Goal: Task Accomplishment & Management: Complete application form

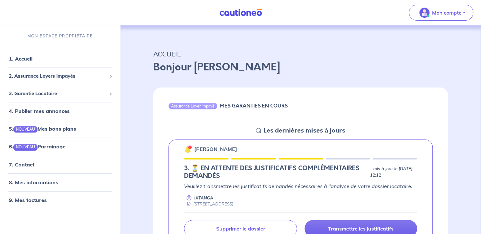
scroll to position [127, 0]
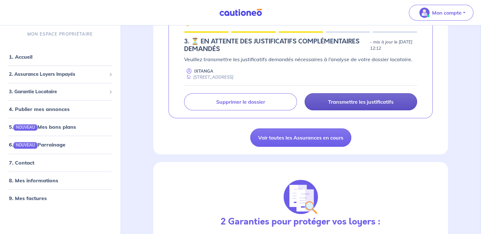
click at [358, 97] on link "Transmettre les justificatifs" at bounding box center [360, 101] width 112 height 17
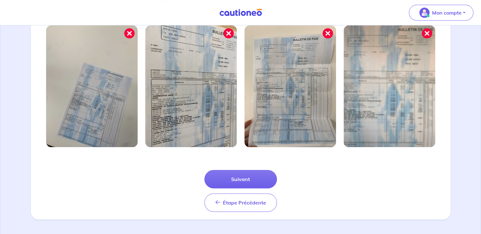
drag, startPoint x: 243, startPoint y: 180, endPoint x: 316, endPoint y: 172, distance: 73.4
click at [243, 179] on button "Suivant" at bounding box center [240, 179] width 72 height 18
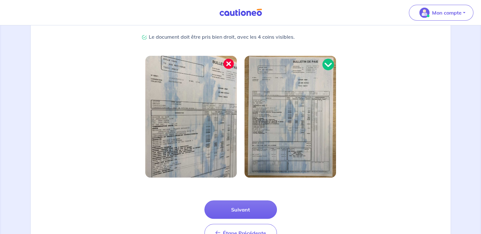
scroll to position [189, 0]
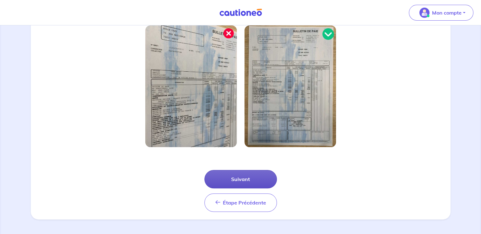
drag, startPoint x: 255, startPoint y: 178, endPoint x: 339, endPoint y: 168, distance: 84.4
click at [255, 177] on button "Suivant" at bounding box center [240, 179] width 72 height 18
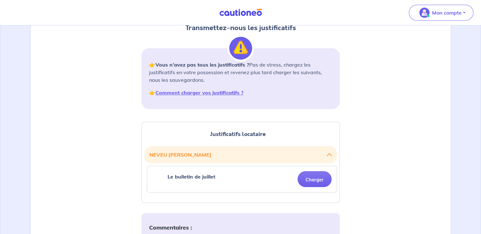
scroll to position [95, 0]
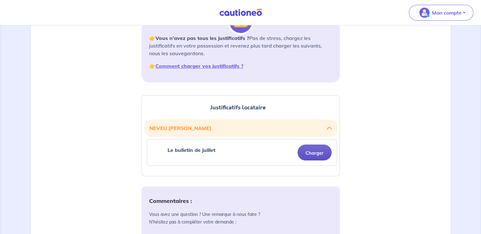
click at [321, 153] on button "Charger" at bounding box center [314, 153] width 34 height 16
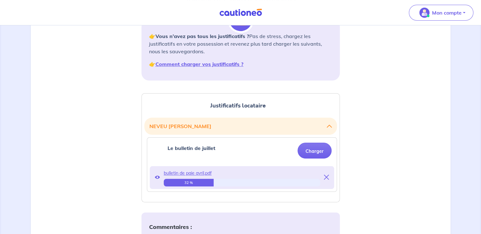
scroll to position [254, 0]
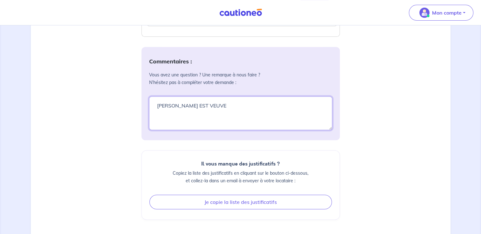
drag, startPoint x: 224, startPoint y: 106, endPoint x: 118, endPoint y: 98, distance: 106.1
click at [118, 98] on div "Justificatifs locataire [PERSON_NAME] bulletin de juillet Charger bulletin de p…" at bounding box center [241, 103] width 412 height 348
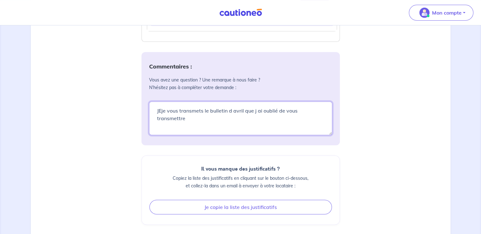
click at [160, 111] on textarea "JEje vous transmets le bulletin d avril que j ai oublié de vous transmettre" at bounding box center [240, 119] width 183 height 34
click at [323, 111] on textarea "JEje vous transmets le bulletin d avril que j ai oublié de vous transmettre" at bounding box center [240, 119] width 183 height 34
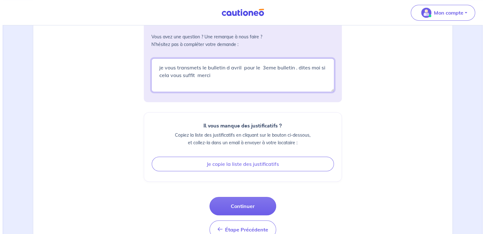
scroll to position [316, 0]
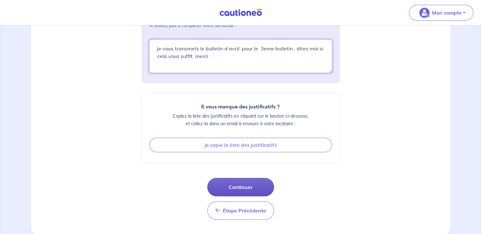
type textarea "je vous transmets le bulletin d avril pour le 3eme bulletin . dites moi si cela…"
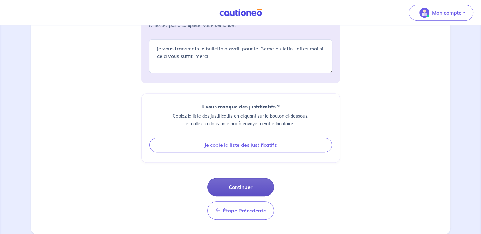
click at [247, 185] on button "Continuer" at bounding box center [240, 187] width 67 height 18
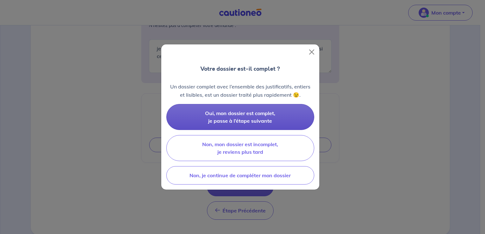
drag, startPoint x: 281, startPoint y: 122, endPoint x: 291, endPoint y: 111, distance: 15.1
click at [281, 121] on button "Oui, mon dossier est complet, je passe à l’étape suivante" at bounding box center [240, 117] width 148 height 26
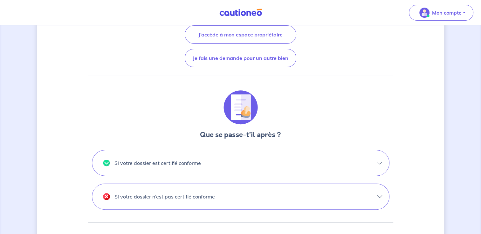
scroll to position [127, 0]
